Goal: Go to known website: Access a specific website the user already knows

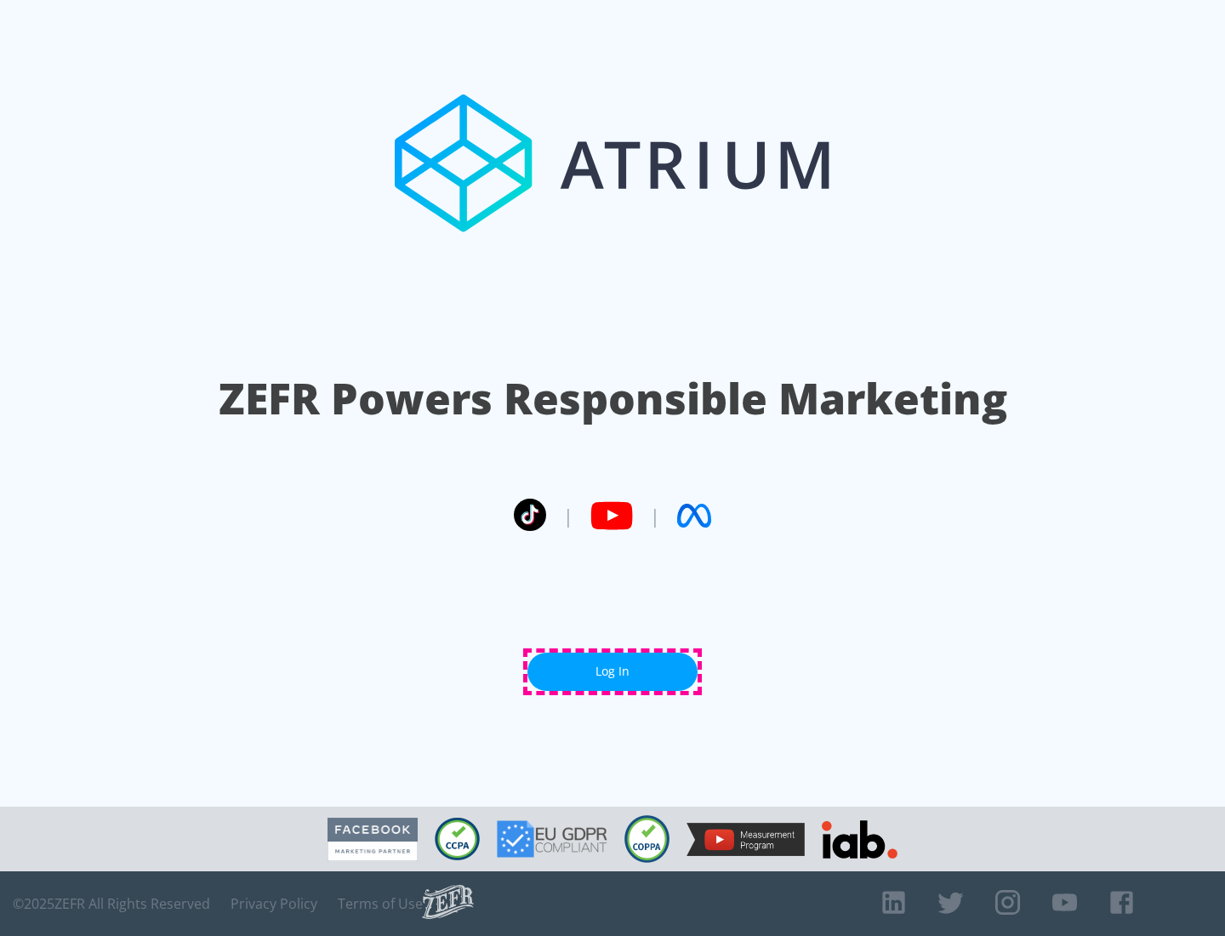
click at [613, 671] on link "Log In" at bounding box center [613, 672] width 170 height 38
